Goal: Navigation & Orientation: Find specific page/section

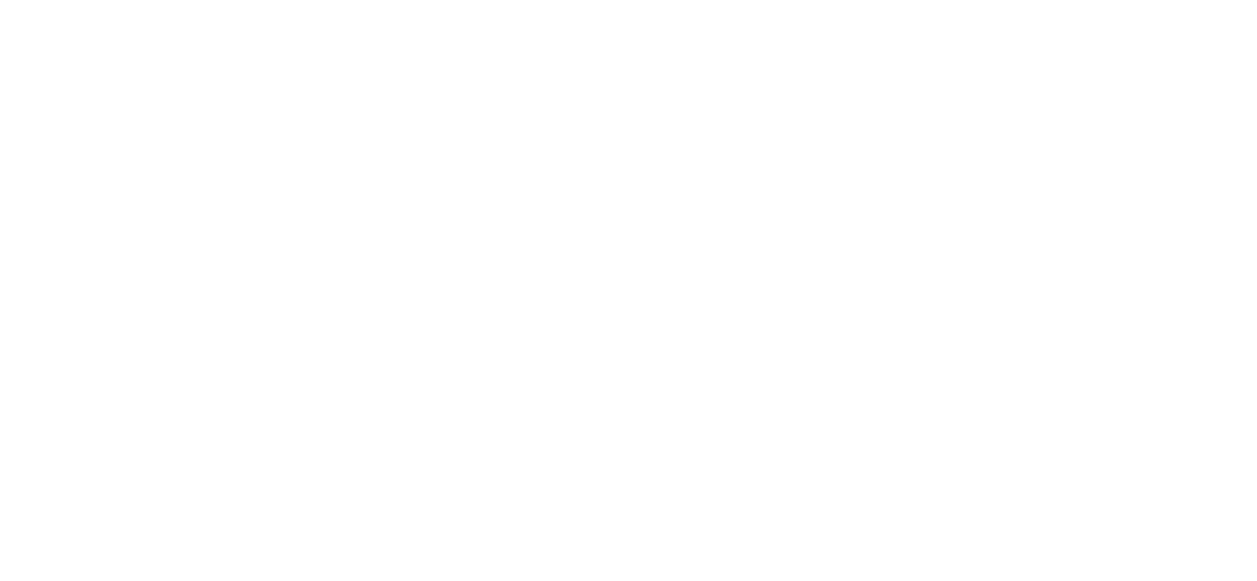
scroll to position [1431, 0]
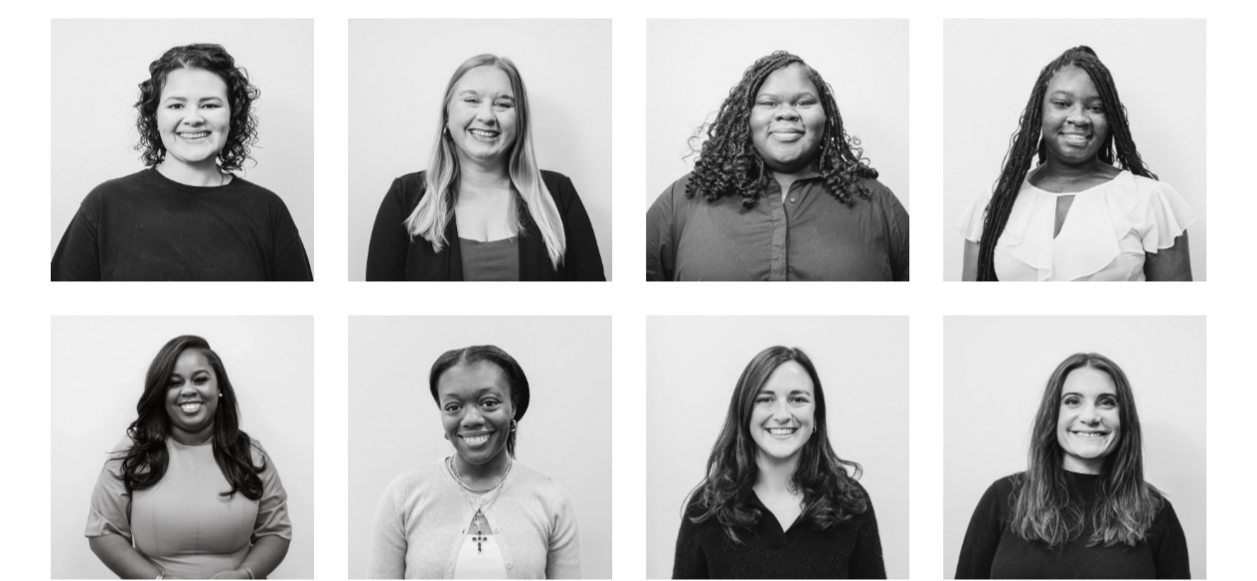
click at [460, 180] on link "about me" at bounding box center [479, 191] width 158 height 53
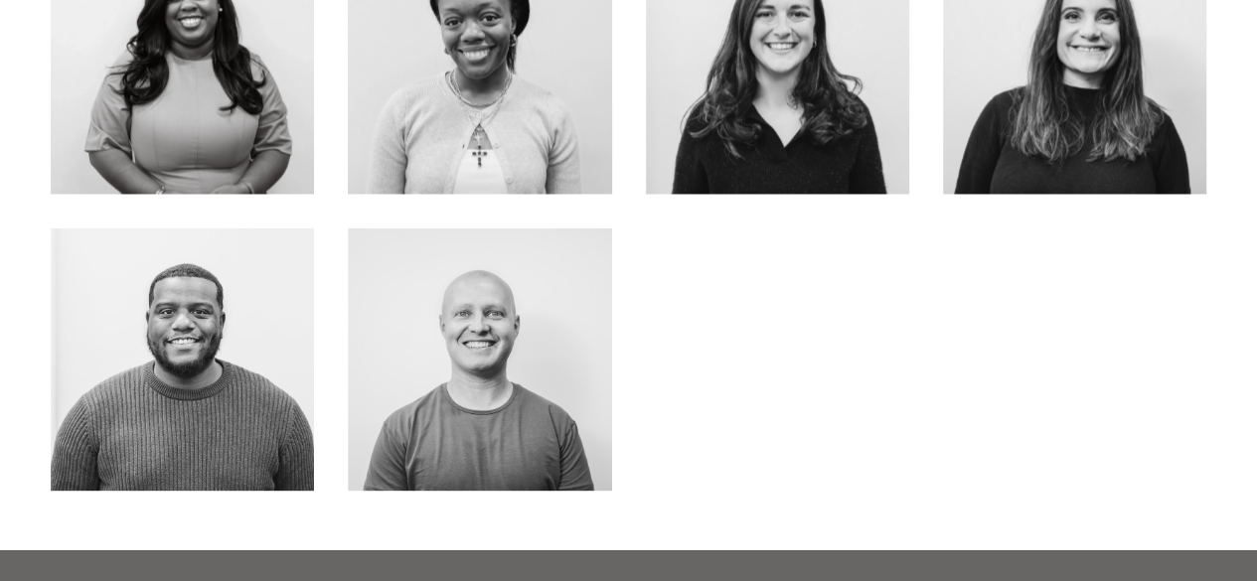
scroll to position [1828, 0]
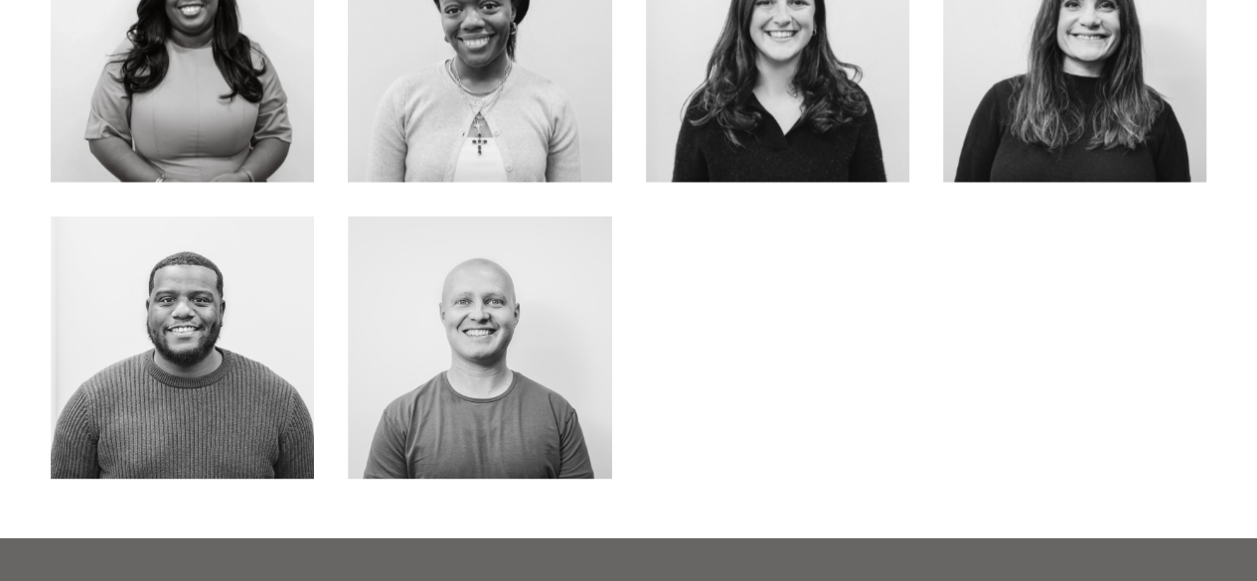
click at [468, 255] on div at bounding box center [479, 347] width 263 height 263
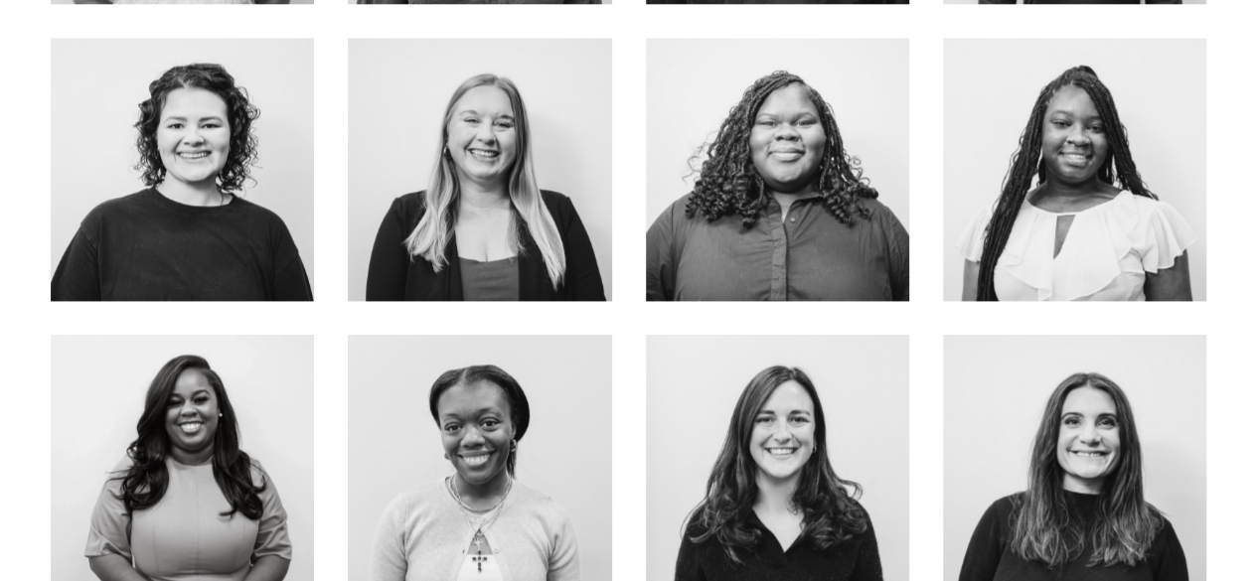
scroll to position [1391, 0]
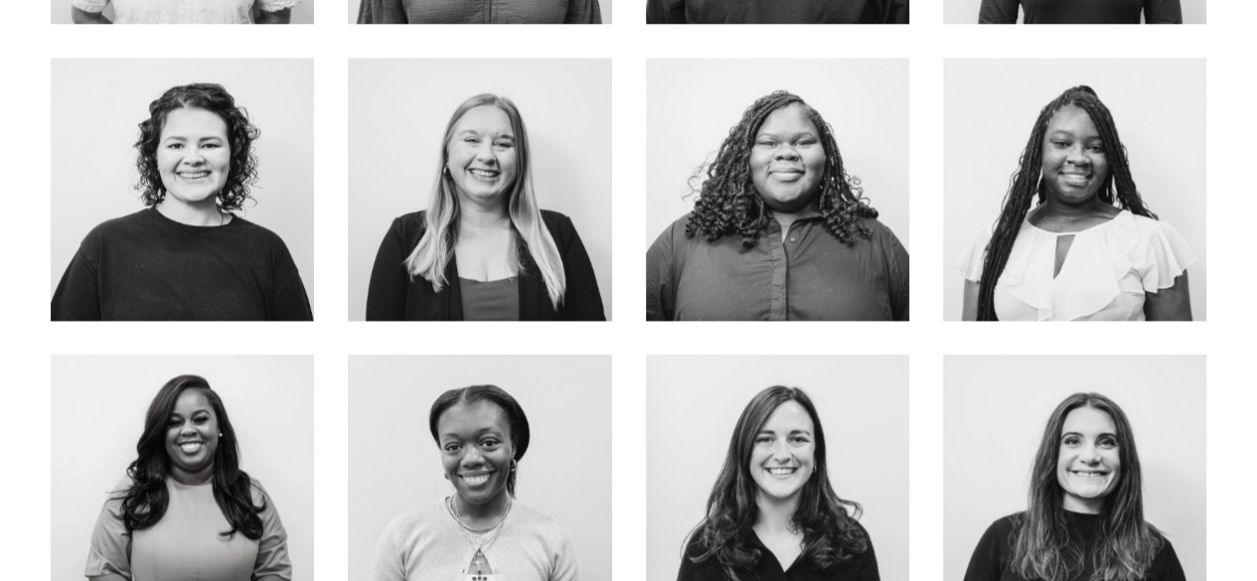
click at [799, 255] on link "About Me" at bounding box center [777, 246] width 158 height 53
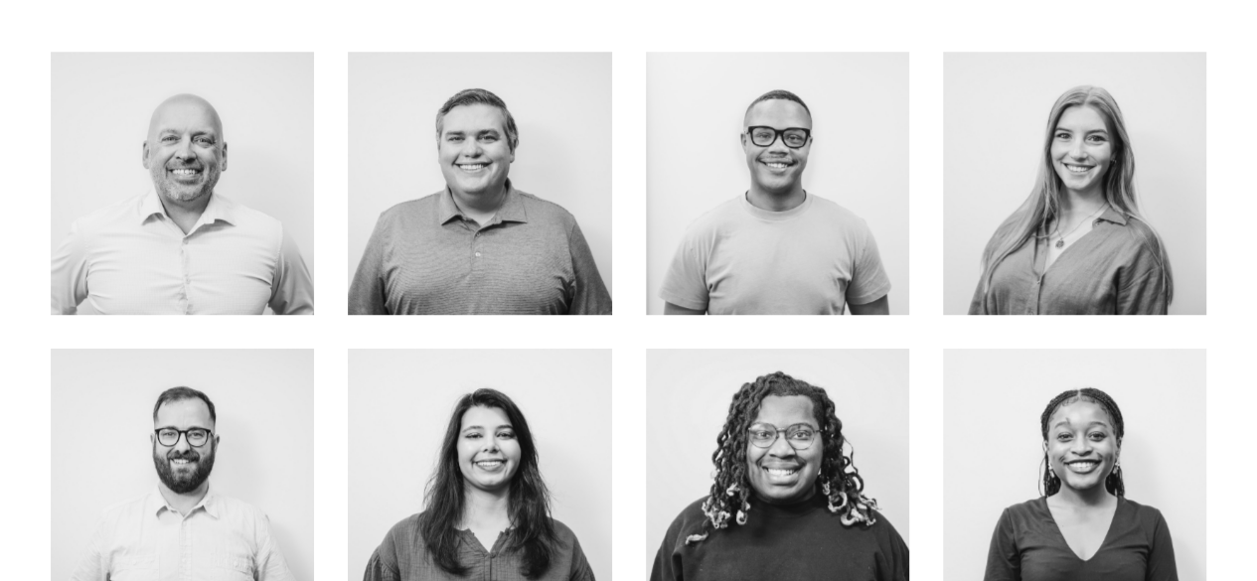
scroll to position [795, 0]
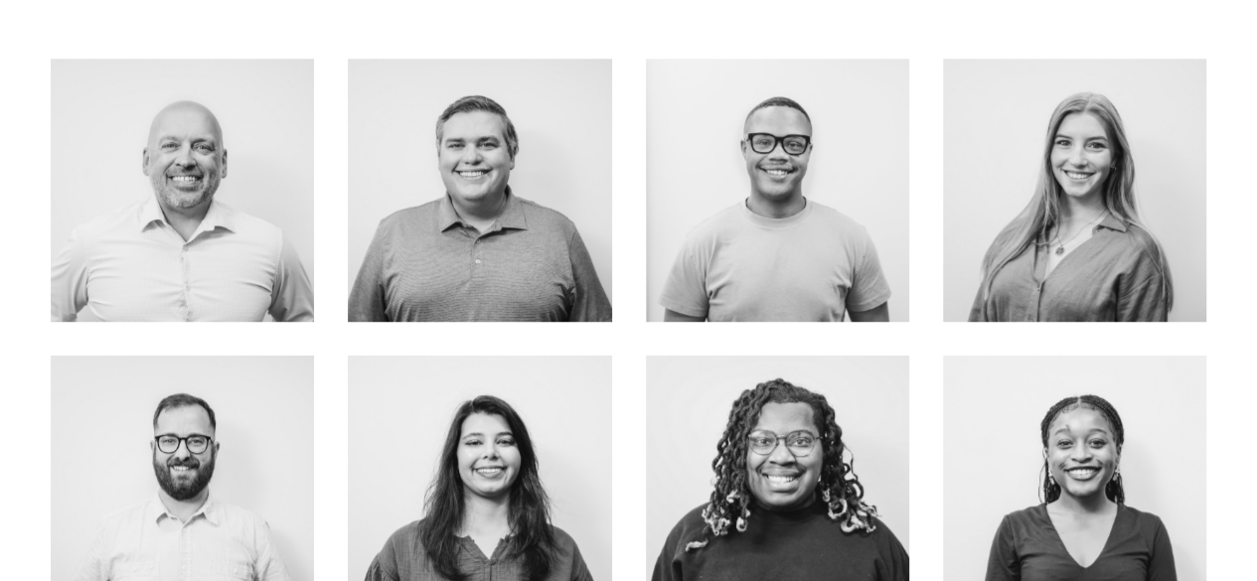
click at [1123, 218] on link "ABOUT ME" at bounding box center [1075, 232] width 158 height 53
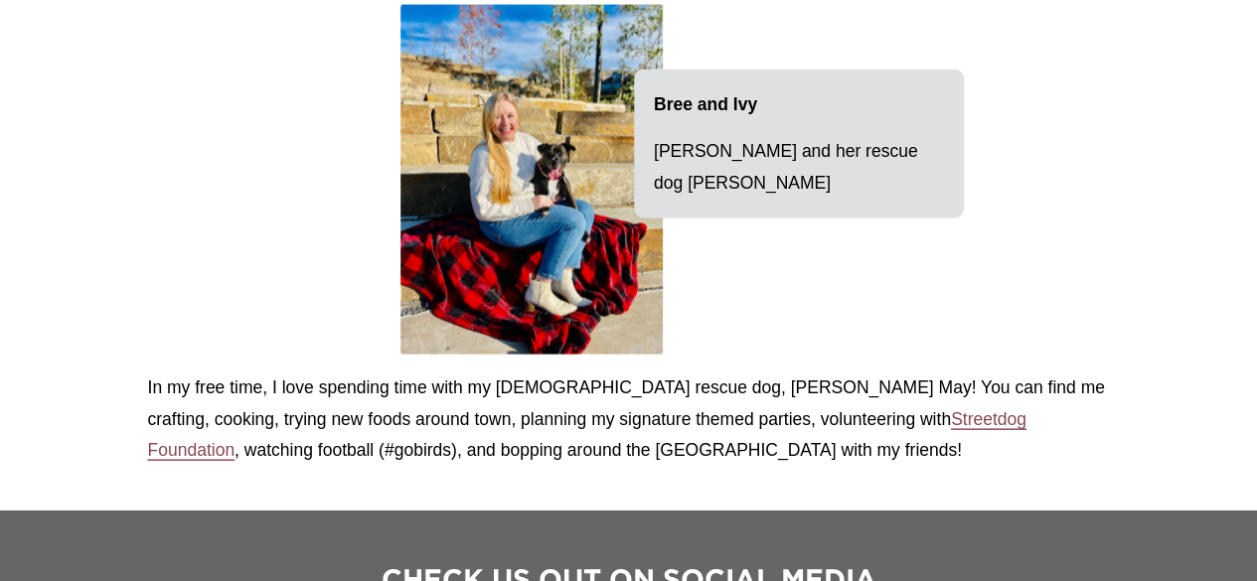
scroll to position [2265, 0]
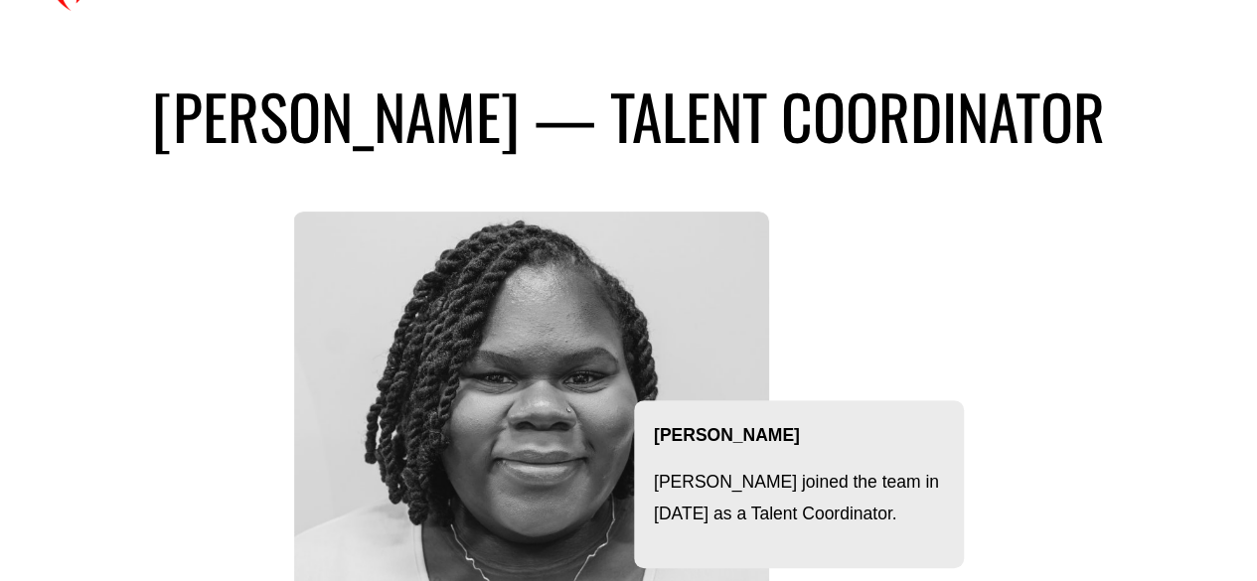
scroll to position [79, 0]
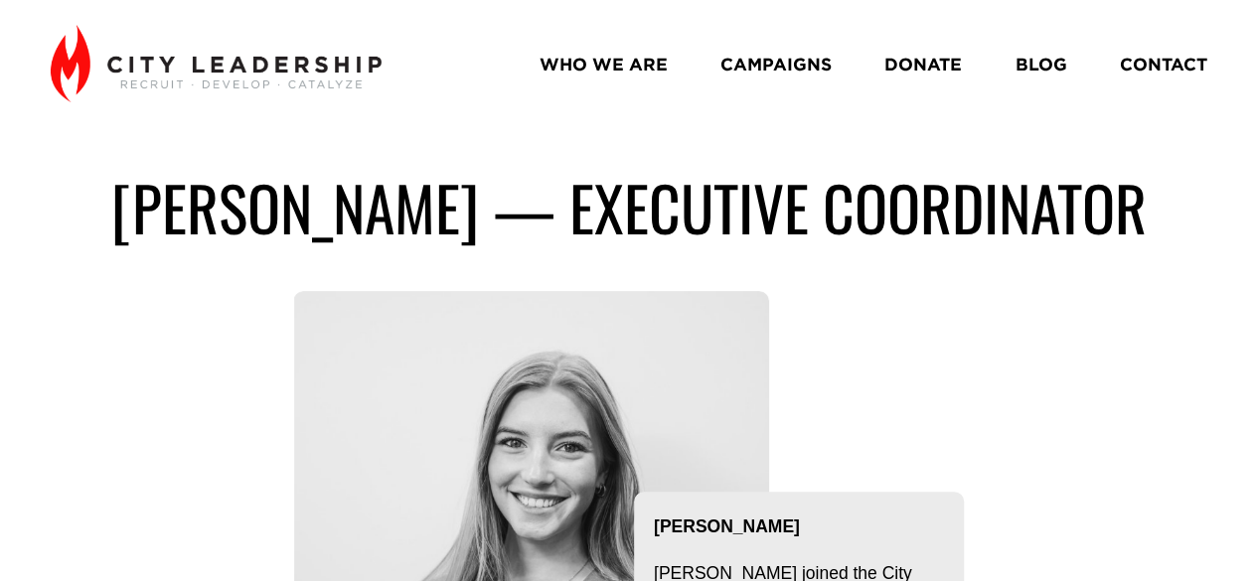
click at [769, 74] on link "CAMPAIGNS" at bounding box center [775, 64] width 111 height 35
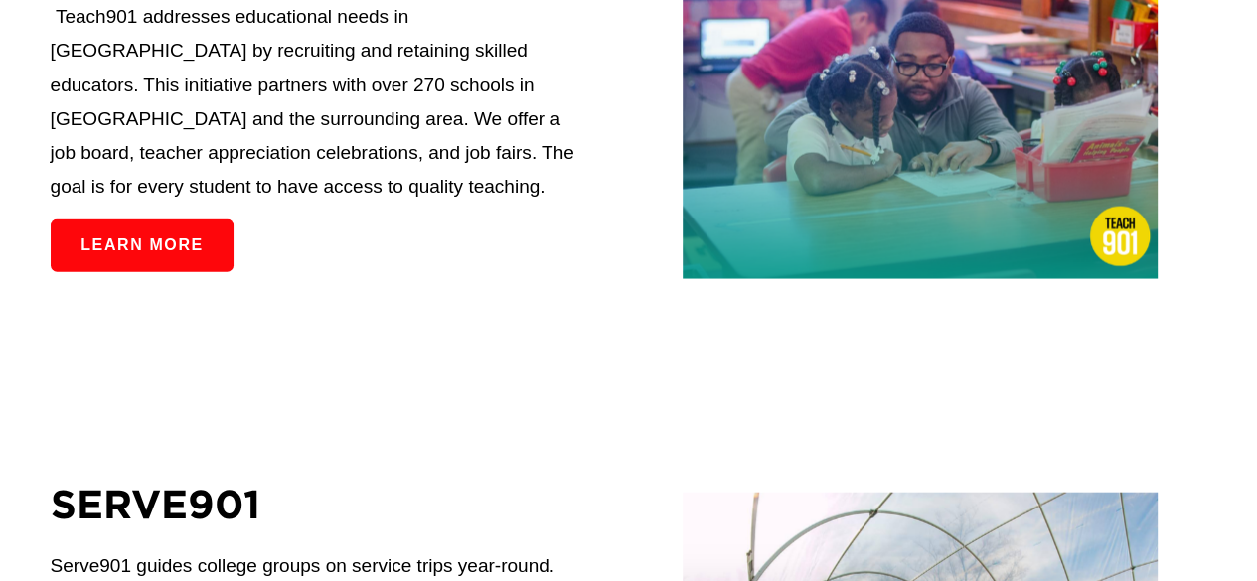
scroll to position [2027, 0]
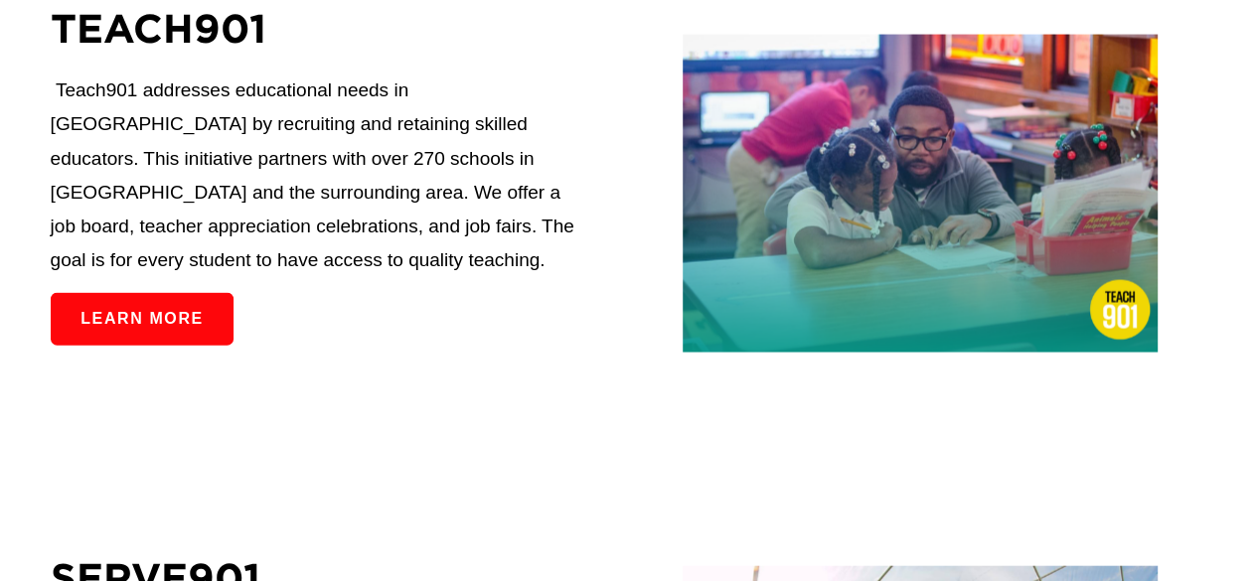
click at [215, 329] on link "Learn more" at bounding box center [142, 319] width 183 height 53
